Goal: Task Accomplishment & Management: Manage account settings

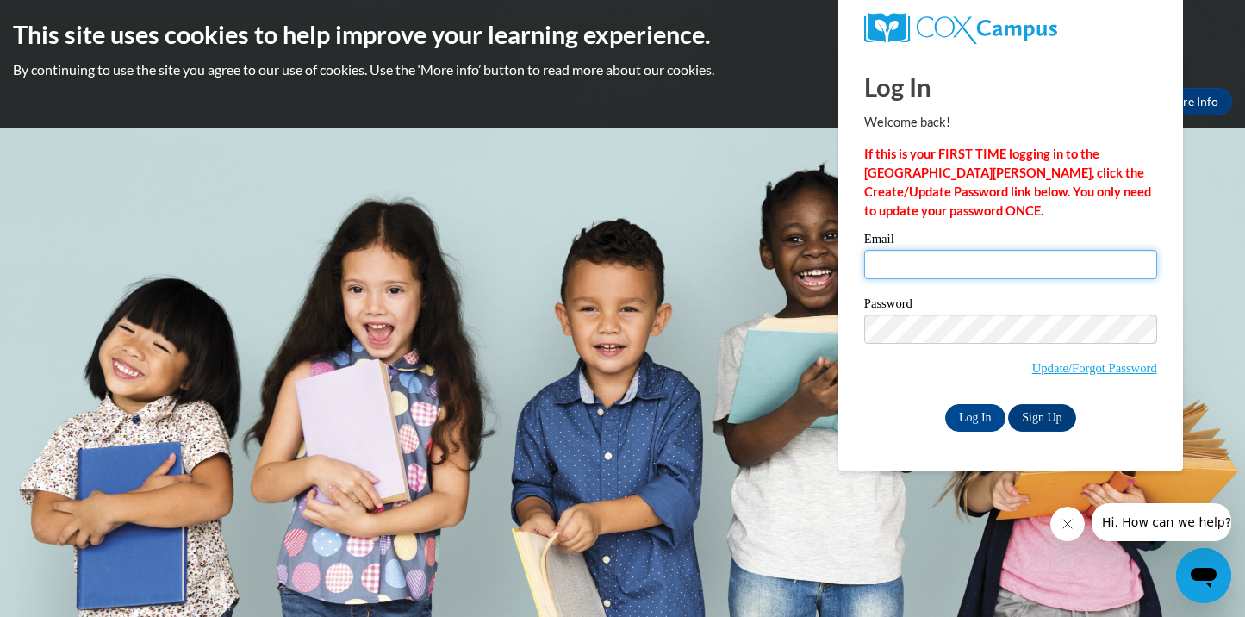
click at [906, 269] on input "Email" at bounding box center [1010, 264] width 293 height 29
type input "wiesek@ripon.edu"
click at [974, 422] on input "Log In" at bounding box center [975, 418] width 60 height 28
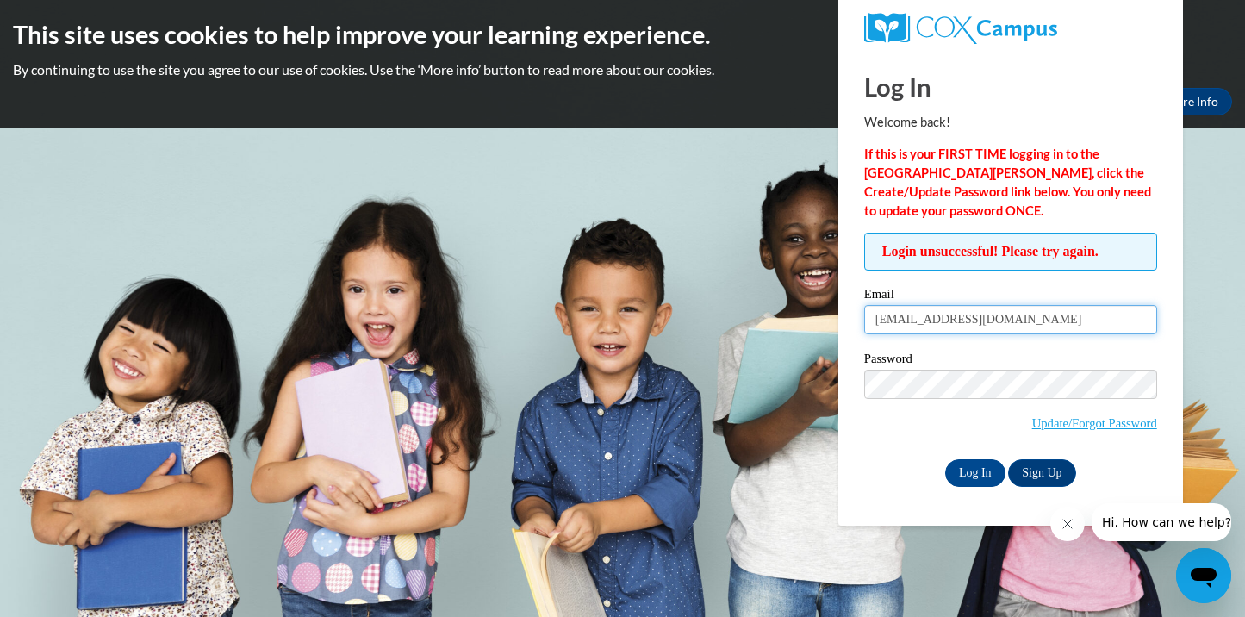
click at [989, 322] on input "wiesek@ripon.edu" at bounding box center [1010, 319] width 293 height 29
type input "[EMAIL_ADDRESS][DOMAIN_NAME]"
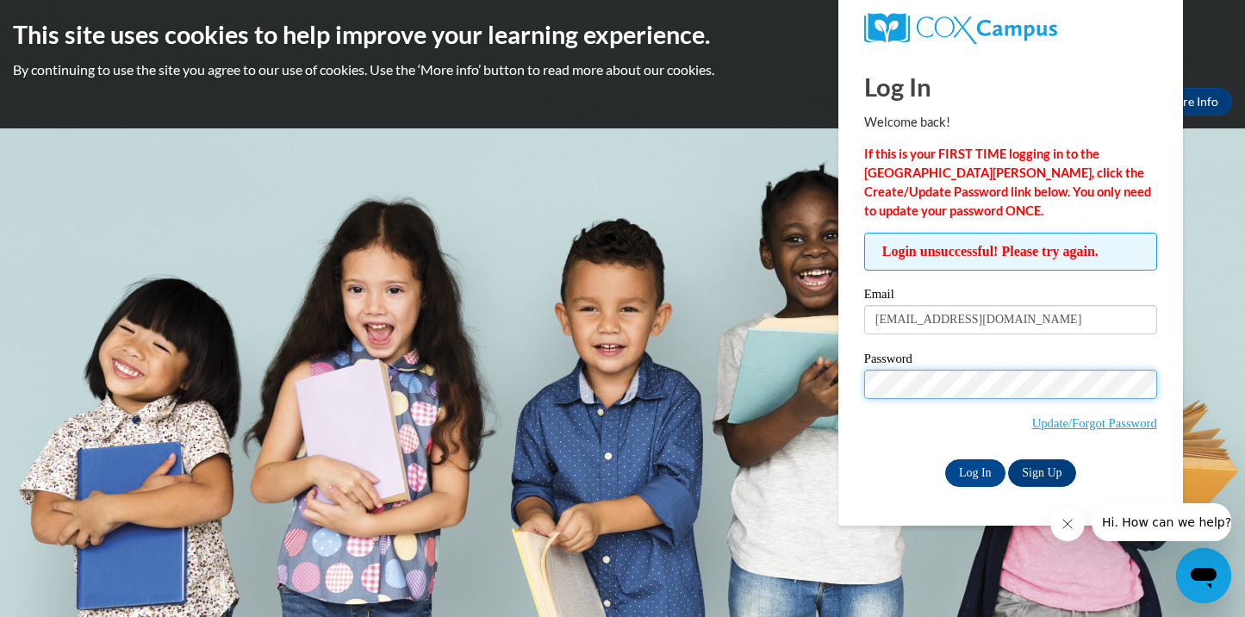
click at [945, 459] on input "Log In" at bounding box center [975, 473] width 60 height 28
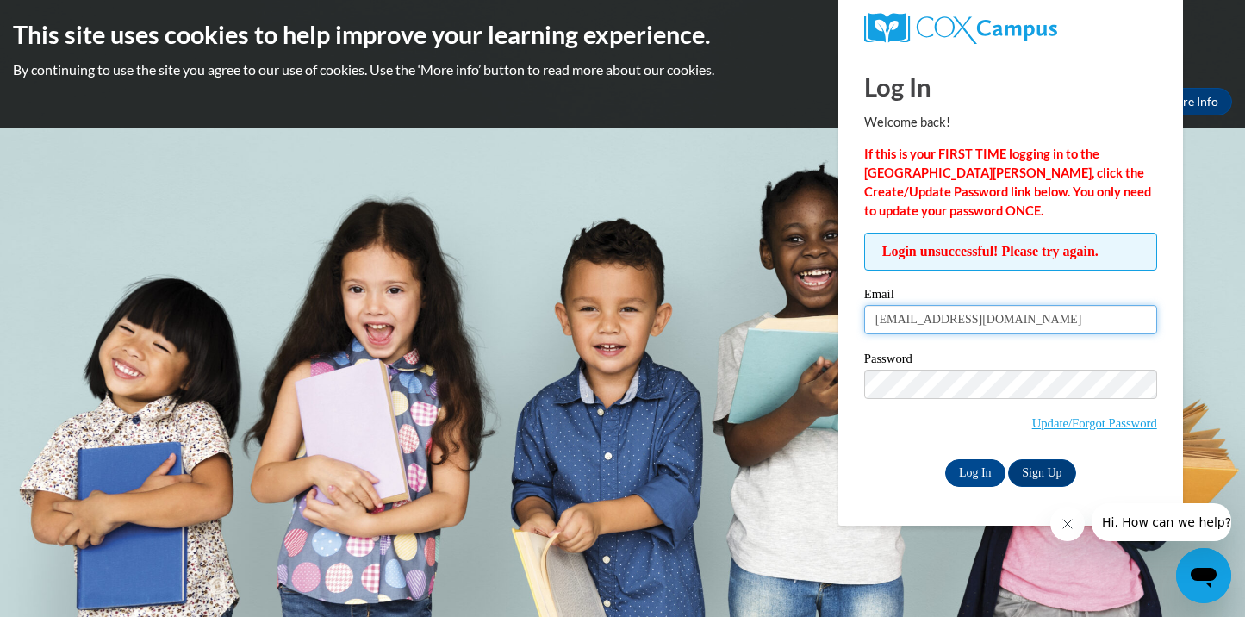
click at [1025, 322] on input "[EMAIL_ADDRESS][DOMAIN_NAME]" at bounding box center [1010, 319] width 293 height 29
